Goal: Task Accomplishment & Management: Use online tool/utility

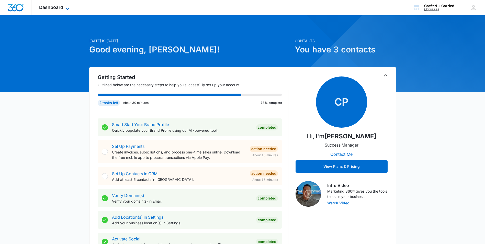
click at [63, 8] on span "Dashboard" at bounding box center [51, 7] width 24 height 5
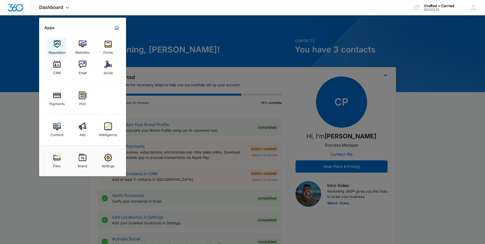
click at [60, 44] on img at bounding box center [57, 44] width 8 height 8
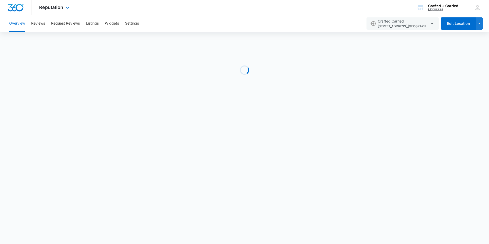
click at [58, 10] on div "Reputation Apps Reputation Websites Forms CRM Email Social Payments POS Content…" at bounding box center [54, 7] width 47 height 15
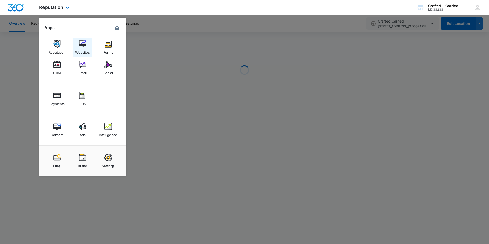
click at [82, 43] on img at bounding box center [83, 44] width 8 height 8
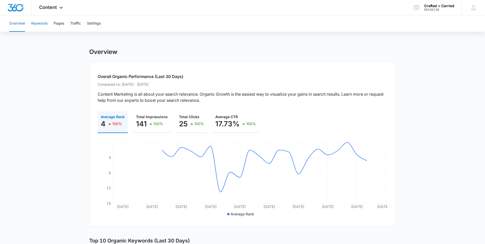
click at [45, 24] on button "Keywords" at bounding box center [39, 23] width 16 height 16
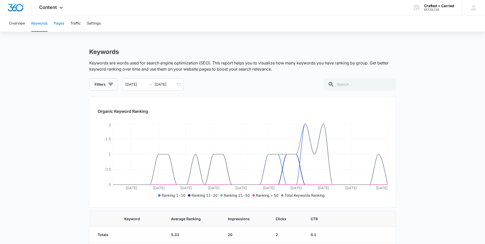
click at [61, 25] on button "Pages" at bounding box center [59, 23] width 10 height 16
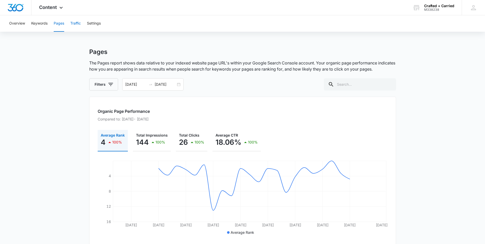
click at [76, 22] on button "Traffic" at bounding box center [75, 23] width 10 height 16
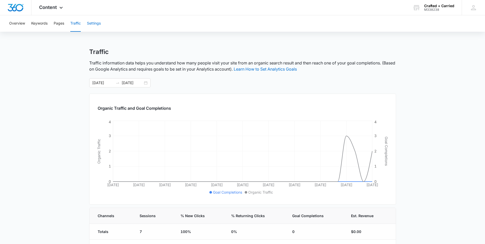
click at [98, 23] on button "Settings" at bounding box center [94, 23] width 14 height 16
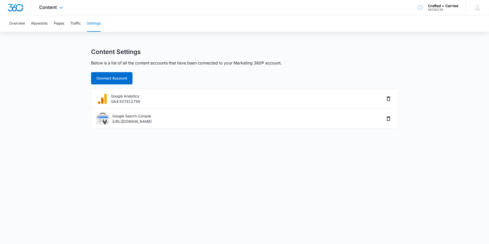
click at [54, 10] on div "Content Apps Reputation Websites Forms CRM Email Social Payments POS Content Ad…" at bounding box center [51, 7] width 40 height 15
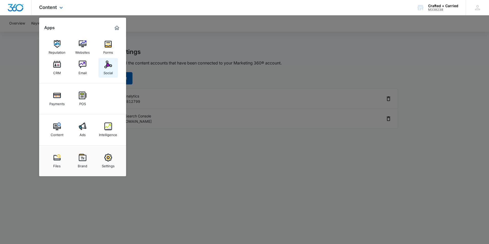
click at [106, 63] on img at bounding box center [108, 65] width 8 height 8
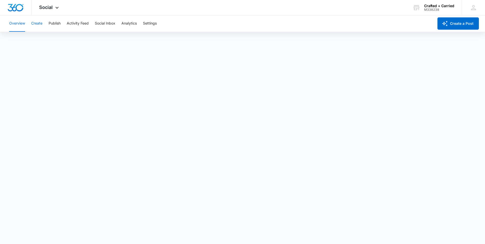
click at [40, 23] on button "Create" at bounding box center [36, 23] width 11 height 16
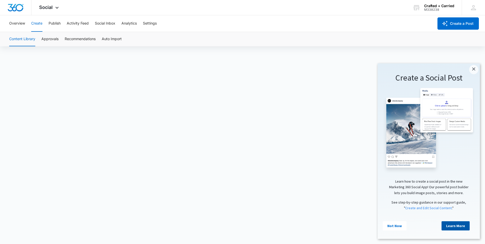
click at [461, 226] on link "Learn More" at bounding box center [455, 225] width 28 height 9
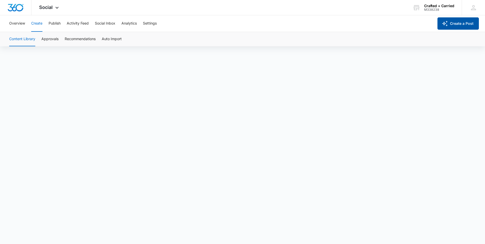
click at [464, 26] on button "Create a Post" at bounding box center [457, 23] width 41 height 12
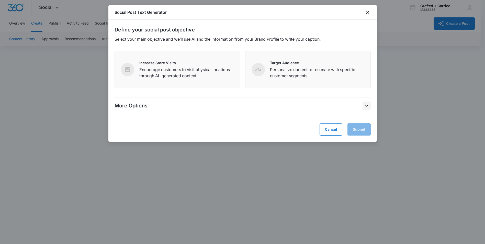
click at [368, 106] on icon "More Options" at bounding box center [366, 105] width 6 height 6
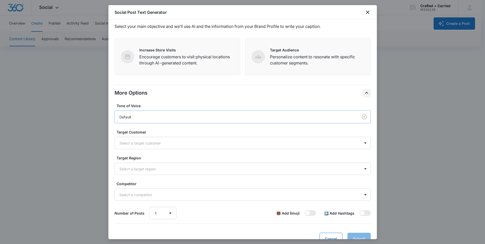
scroll to position [25, 0]
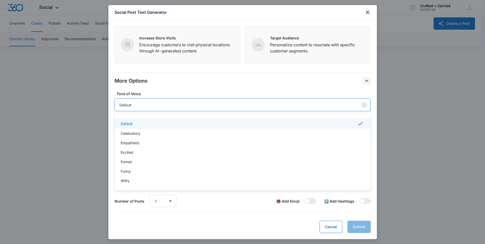
click at [251, 101] on div "Default" at bounding box center [236, 104] width 243 height 9
click at [130, 178] on div "Witty" at bounding box center [242, 180] width 243 height 5
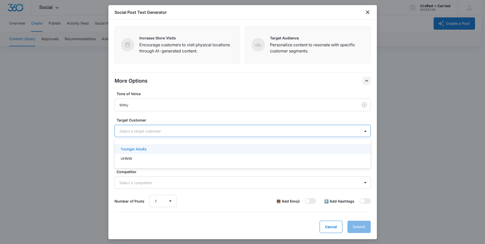
click at [278, 130] on div at bounding box center [236, 131] width 234 height 6
click at [145, 147] on p "Younger Adults" at bounding box center [134, 148] width 26 height 5
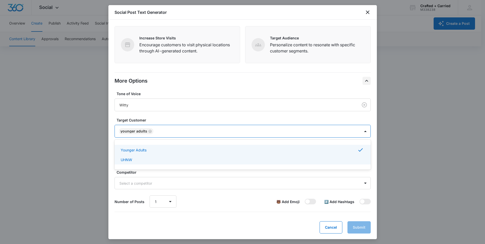
click at [159, 156] on div "UHNW" at bounding box center [242, 159] width 256 height 9
click at [167, 131] on icon "Remove UHNW" at bounding box center [169, 131] width 4 height 4
click at [235, 116] on div "Tone of Voice Witty Target Customer option UHNW, deselected. 2 results availabl…" at bounding box center [242, 149] width 256 height 117
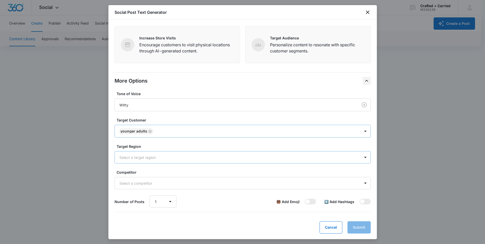
click at [193, 155] on div at bounding box center [236, 157] width 234 height 6
click at [158, 175] on div "Portland Oregon Area" at bounding box center [242, 175] width 243 height 5
click at [250, 145] on label "Target Region" at bounding box center [245, 146] width 256 height 5
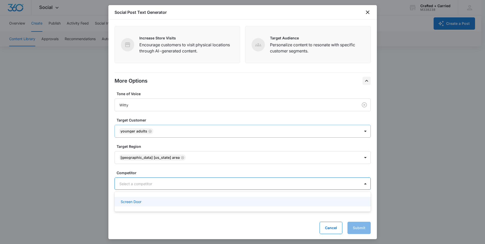
click at [213, 180] on div at bounding box center [236, 183] width 234 height 6
click at [175, 200] on div "Screen Door" at bounding box center [242, 201] width 243 height 5
click at [237, 224] on div "Cancel Submit" at bounding box center [242, 228] width 256 height 12
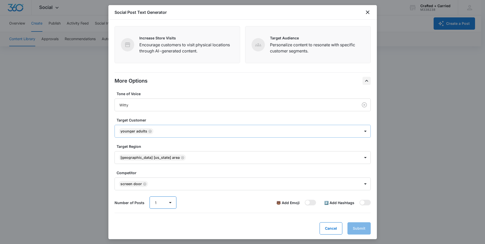
click at [170, 202] on select "1 2 3 4 5 6 7 8 9 10" at bounding box center [163, 202] width 27 height 12
select select "4"
click at [150, 196] on select "1 2 3 4 5 6 7 8 9 10" at bounding box center [163, 202] width 27 height 12
click at [308, 201] on span at bounding box center [310, 203] width 11 height 6
click at [305, 200] on input "checkbox" at bounding box center [304, 199] width 0 height 0
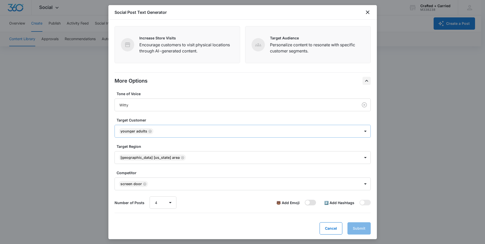
checkbox input "true"
click at [361, 201] on span at bounding box center [364, 203] width 11 height 6
click at [359, 200] on input "checkbox" at bounding box center [359, 199] width 0 height 0
checkbox input "true"
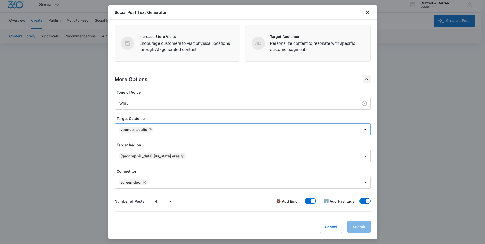
scroll to position [4, 0]
click at [354, 226] on div "Cancel Submit" at bounding box center [242, 227] width 256 height 12
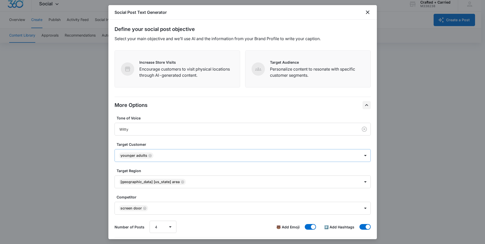
scroll to position [0, 0]
click at [314, 71] on p "Personalize content to resonate with specific customer segments." at bounding box center [317, 72] width 94 height 12
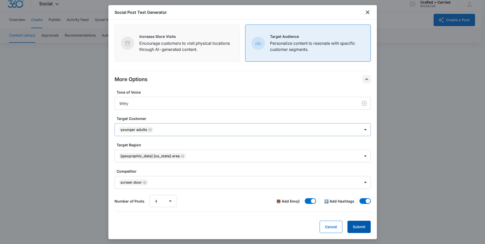
click at [360, 224] on button "Submit" at bounding box center [358, 227] width 23 height 12
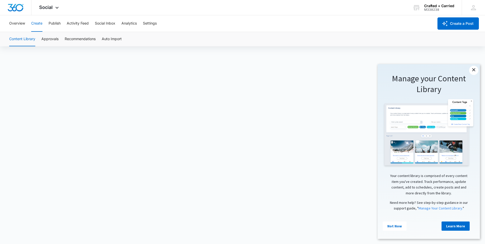
click at [474, 69] on link "×" at bounding box center [473, 70] width 9 height 9
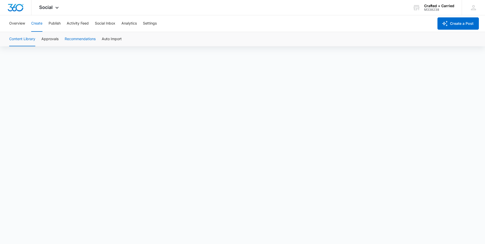
click at [90, 38] on button "Recommendations" at bounding box center [80, 39] width 31 height 14
click at [56, 40] on button "Approvals" at bounding box center [49, 39] width 17 height 14
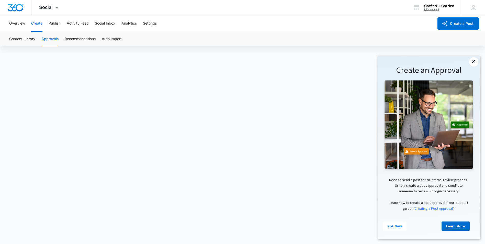
click at [475, 60] on link "×" at bounding box center [473, 61] width 9 height 9
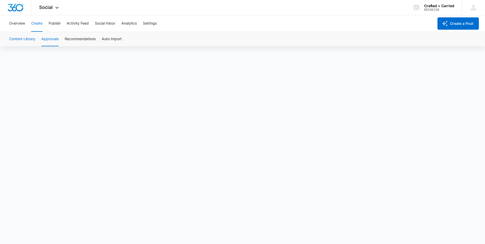
click at [31, 41] on button "Content Library" at bounding box center [22, 39] width 26 height 14
click at [72, 41] on button "Recommendations" at bounding box center [80, 39] width 31 height 14
click at [108, 39] on button "Auto Import" at bounding box center [112, 39] width 20 height 14
click at [150, 25] on button "Settings" at bounding box center [150, 23] width 14 height 16
click at [132, 21] on button "Analytics" at bounding box center [128, 23] width 15 height 16
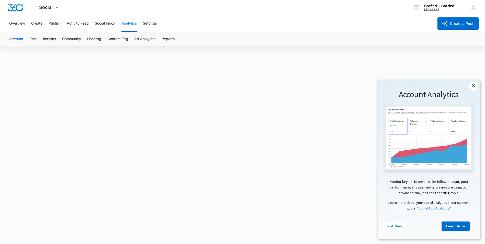
click at [473, 84] on link "×" at bounding box center [473, 86] width 9 height 9
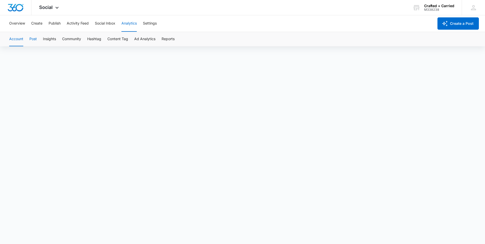
click at [34, 38] on button "Post" at bounding box center [32, 39] width 7 height 14
click at [56, 38] on div "Account Post Insights Community Hashtag Content Tag Ad Analytics Reports" at bounding box center [242, 39] width 473 height 14
click at [51, 38] on button "Insights" at bounding box center [49, 39] width 13 height 14
click at [58, 8] on icon at bounding box center [57, 9] width 6 height 6
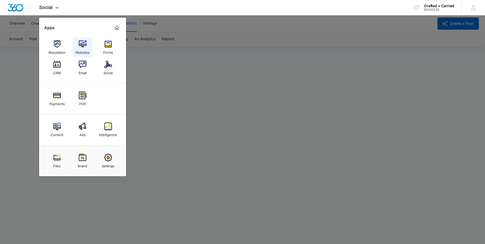
click at [85, 48] on div "Websites" at bounding box center [82, 51] width 15 height 7
